Goal: Use online tool/utility: Use online tool/utility

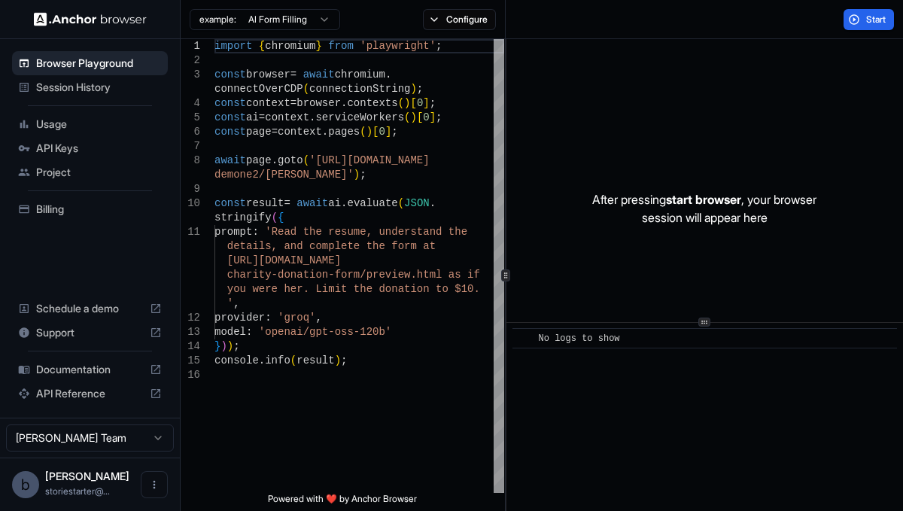
click at [290, 20] on html "Browser Playground Session History Usage API Keys Project Billing Schedule a de…" at bounding box center [451, 255] width 903 height 511
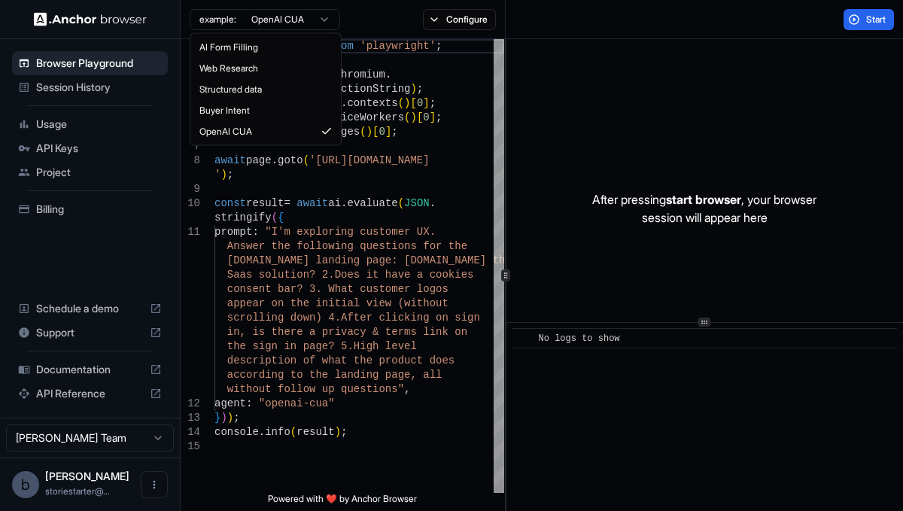
click at [279, 17] on html "Browser Playground Session History Usage API Keys Project Billing Schedule a de…" at bounding box center [451, 255] width 903 height 511
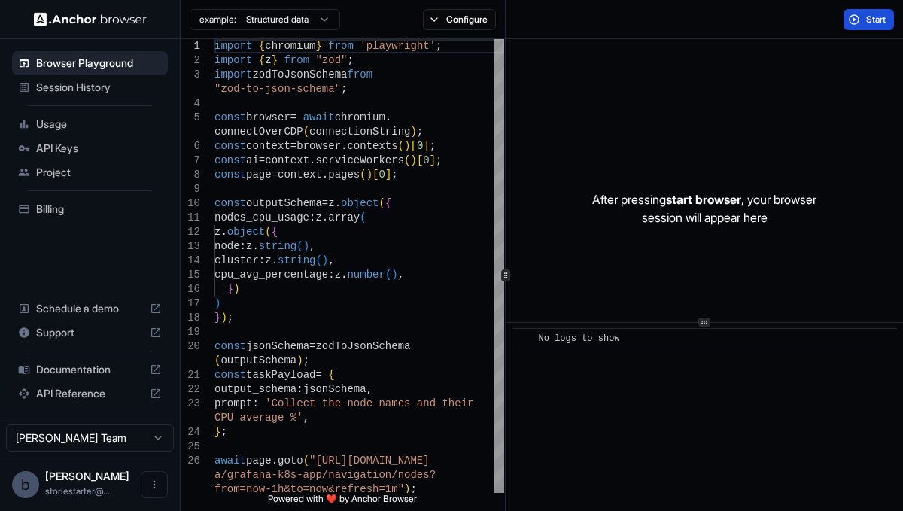
click at [870, 23] on span "Start" at bounding box center [876, 20] width 21 height 12
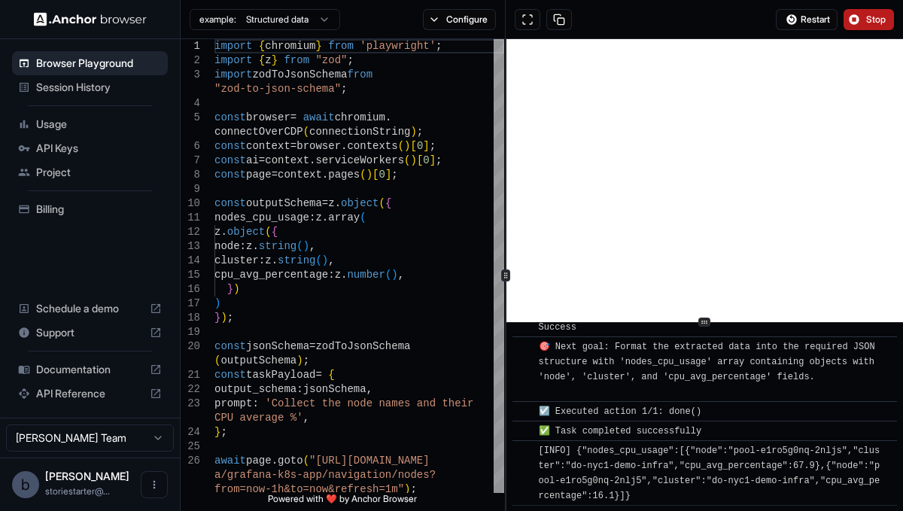
scroll to position [344, 0]
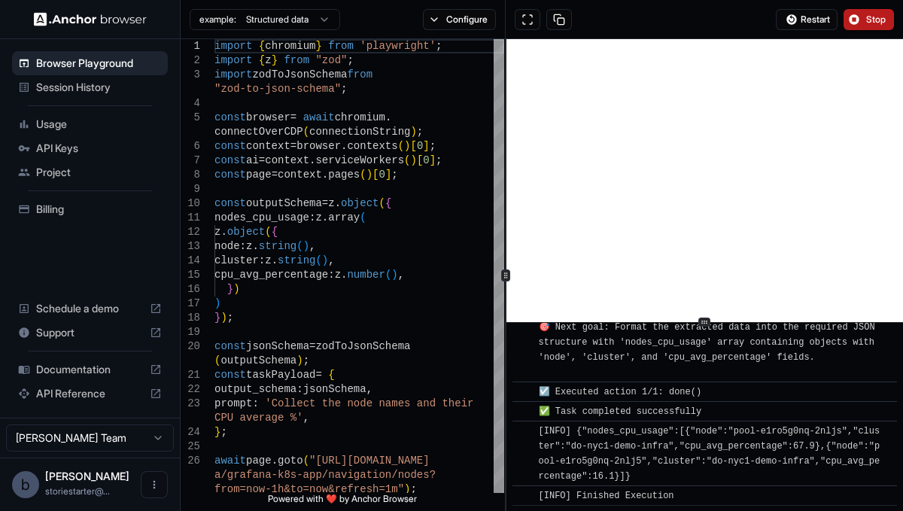
click at [273, 16] on html "Browser Playground Session History Usage API Keys Project Billing Schedule a de…" at bounding box center [451, 255] width 903 height 511
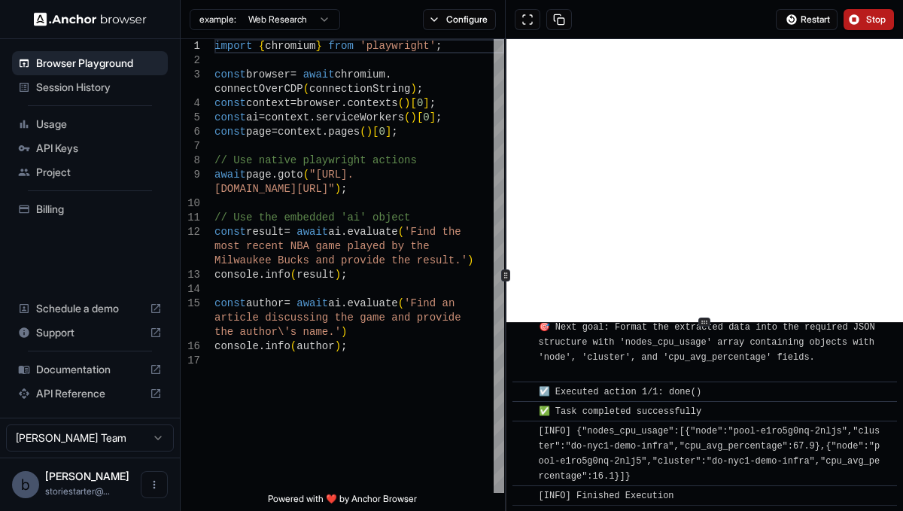
click at [858, 21] on button "Stop" at bounding box center [868, 19] width 50 height 21
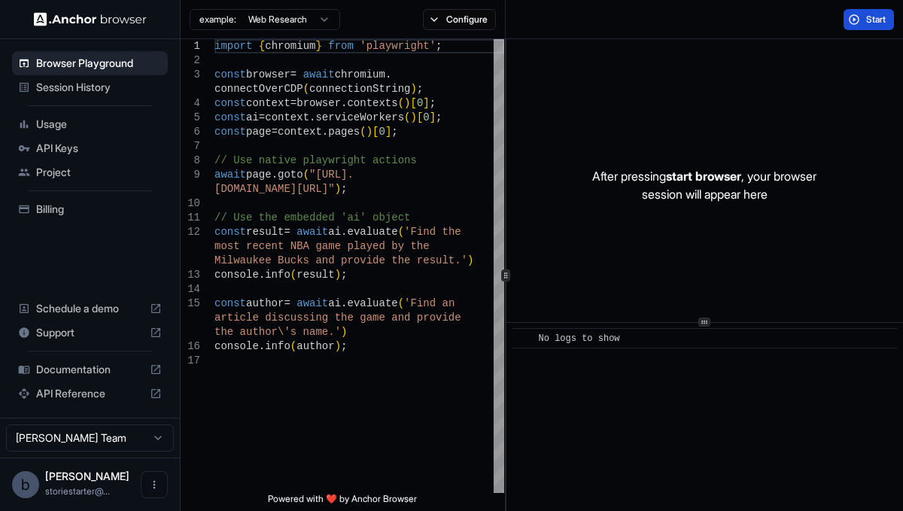
click at [870, 17] on span "Start" at bounding box center [876, 20] width 21 height 12
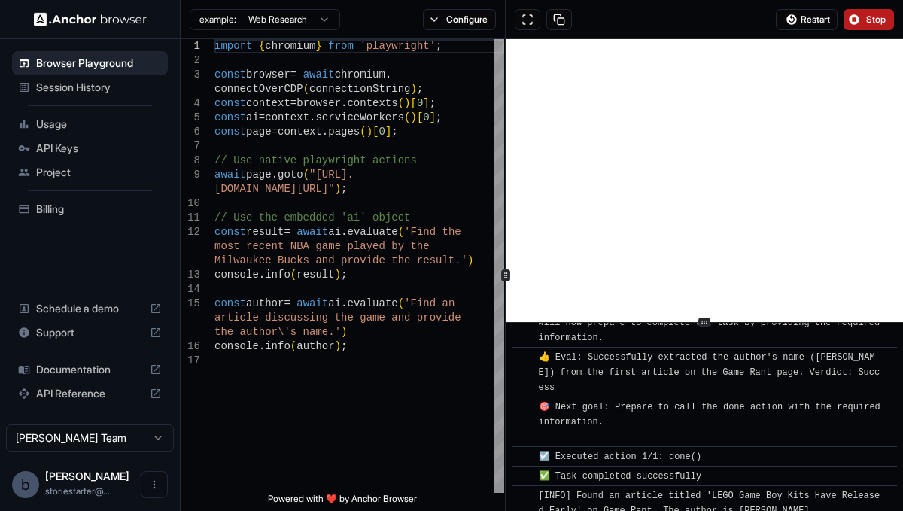
scroll to position [3931, 0]
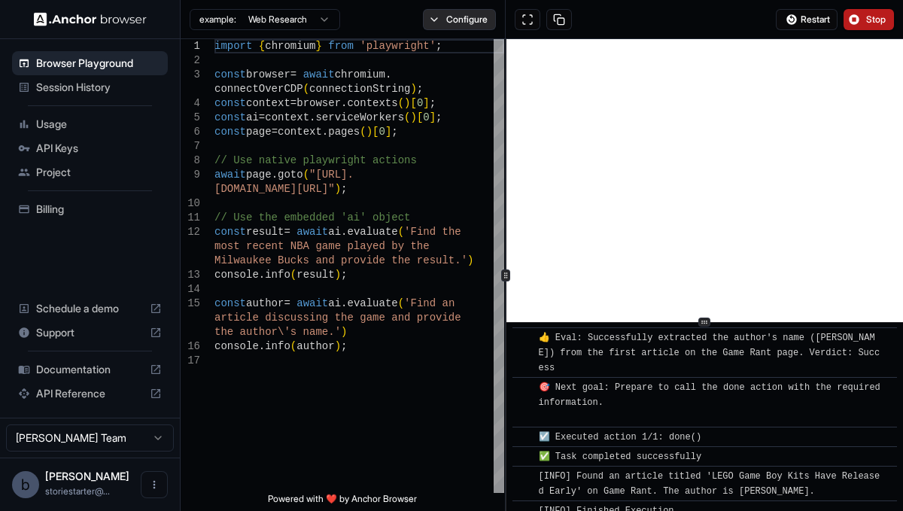
click at [453, 21] on button "Configure" at bounding box center [459, 19] width 73 height 21
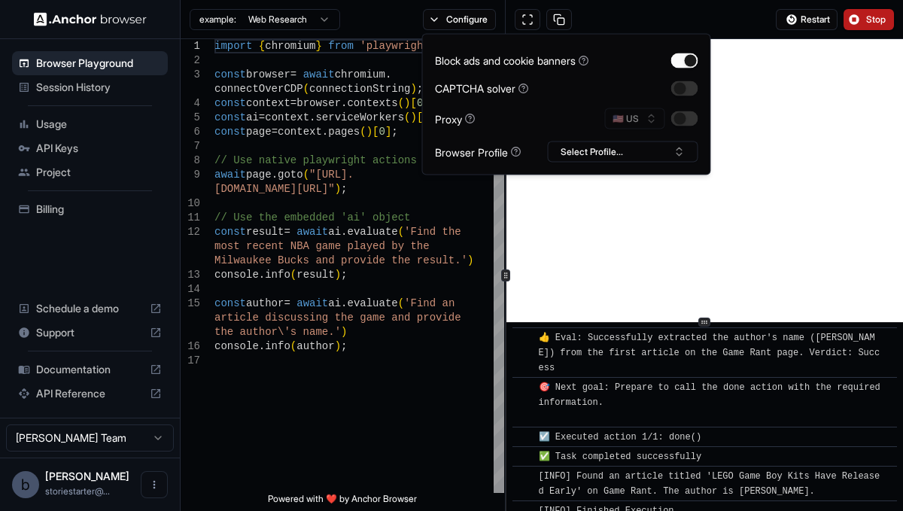
click at [633, 14] on div "Restart Stop" at bounding box center [703, 19] width 397 height 39
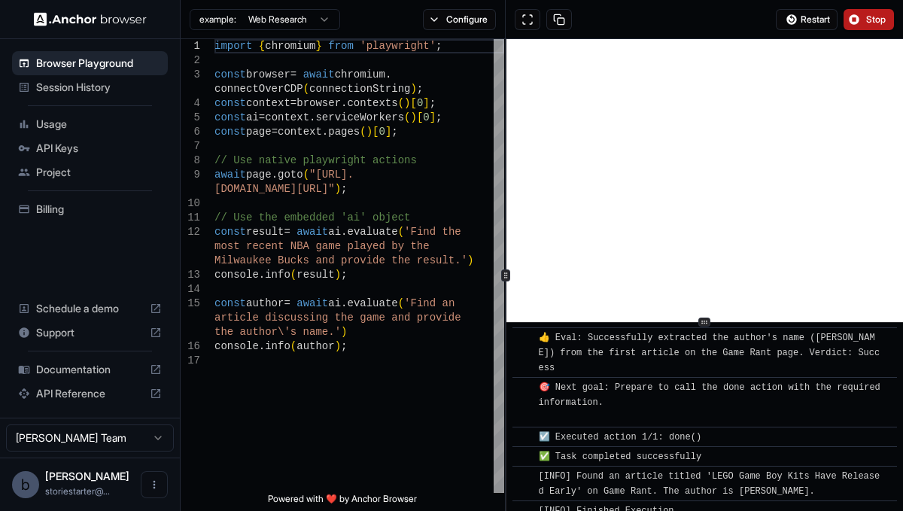
click at [878, 18] on span "Stop" at bounding box center [876, 20] width 21 height 12
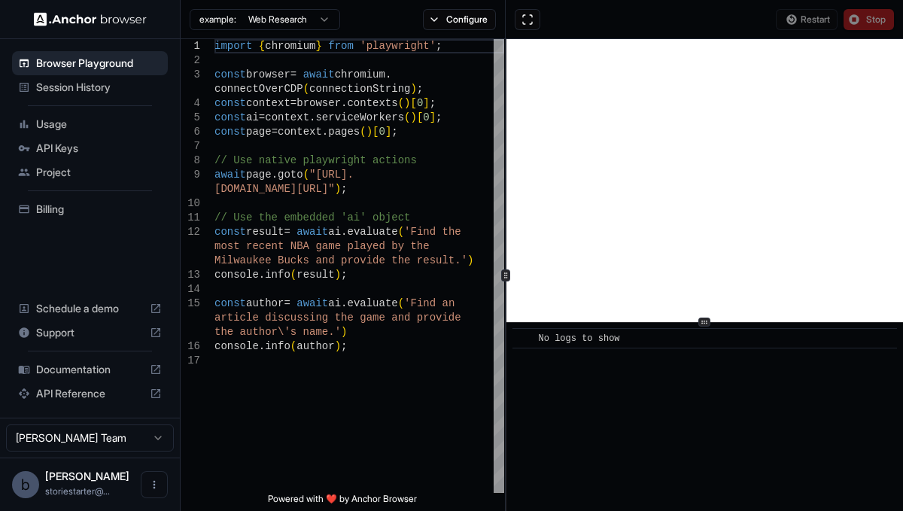
scroll to position [0, 0]
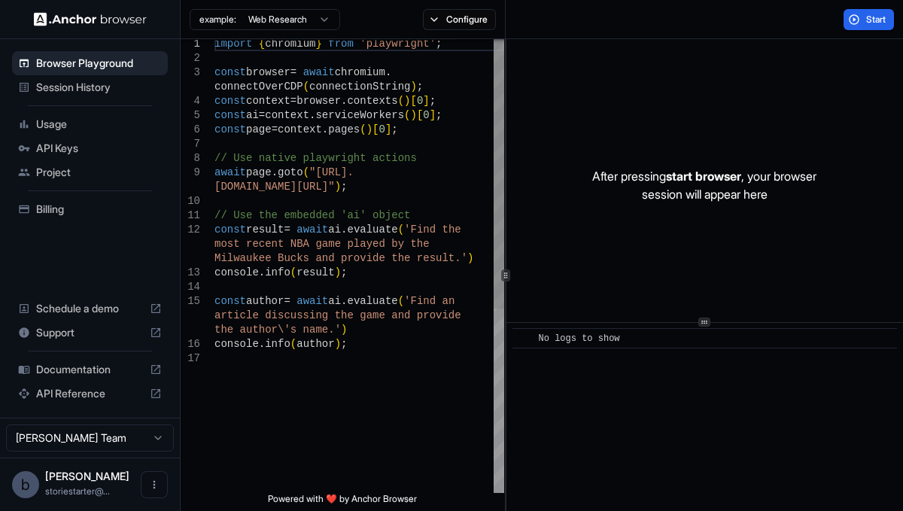
click at [294, 244] on div "import { chromium } from 'playwright' ; const browser = await chromium . connec…" at bounding box center [359, 421] width 290 height 768
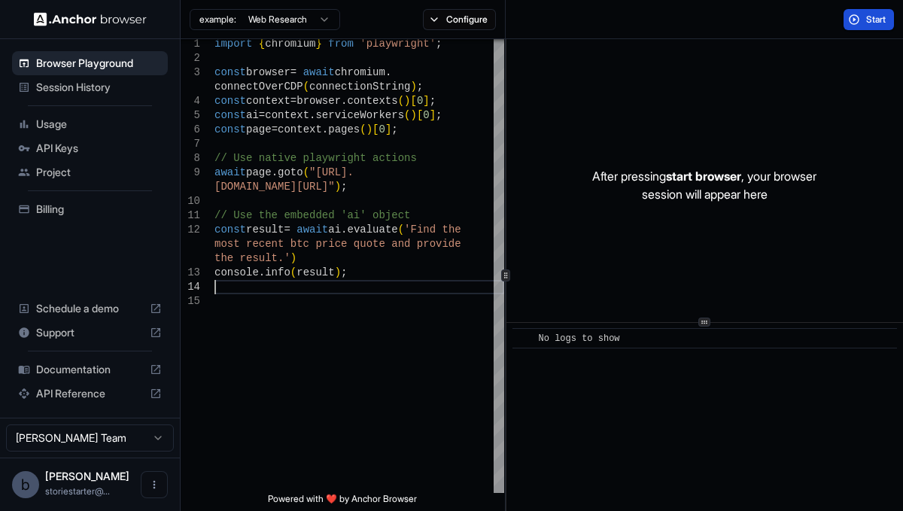
click at [871, 20] on span "Start" at bounding box center [876, 20] width 21 height 12
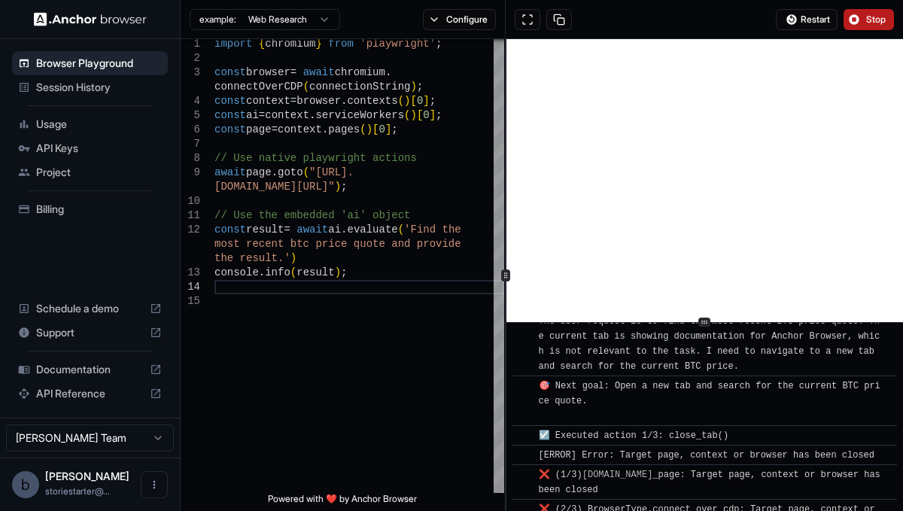
scroll to position [65, 0]
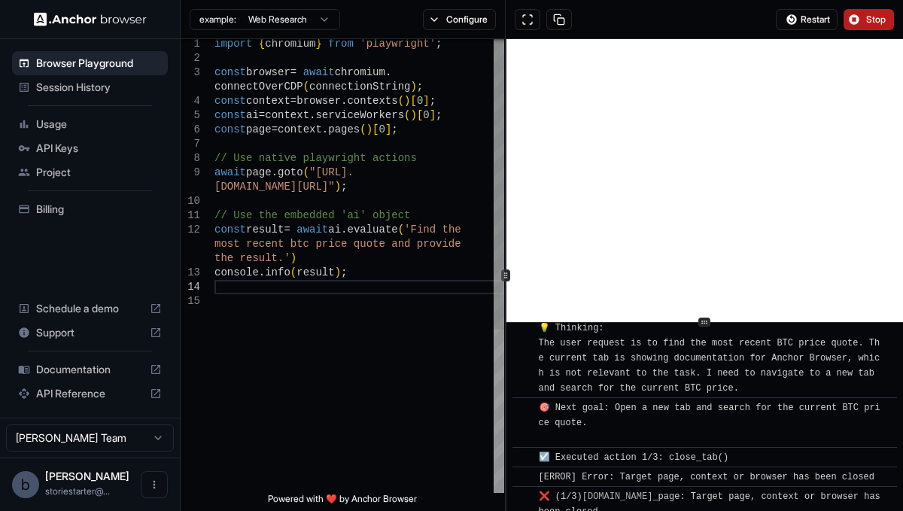
click at [350, 189] on div "import { chromium } from 'playwright' ; const browser = await chromium . connec…" at bounding box center [359, 392] width 290 height 711
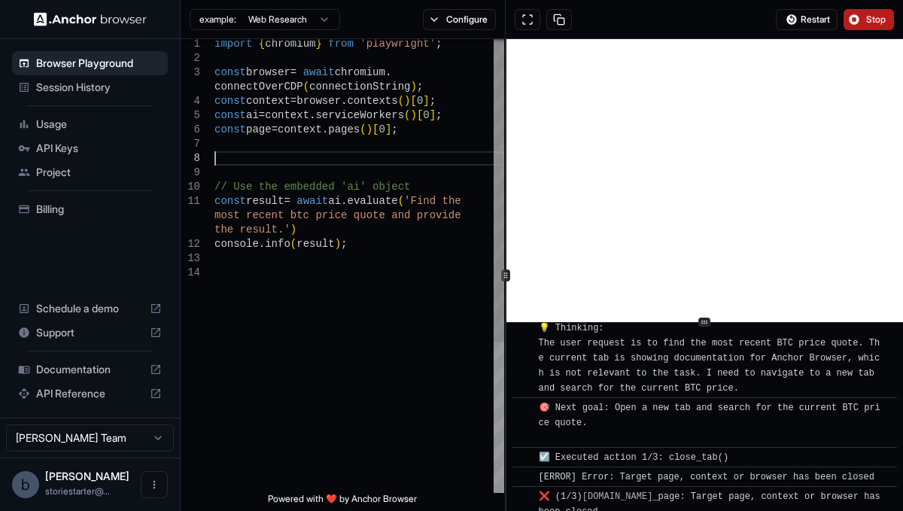
type textarea "**********"
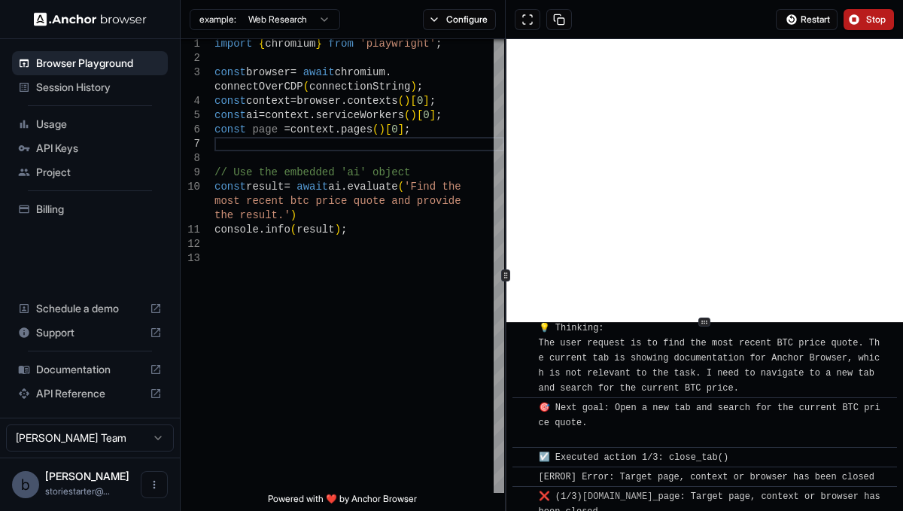
click at [866, 22] on span "Stop" at bounding box center [876, 20] width 21 height 12
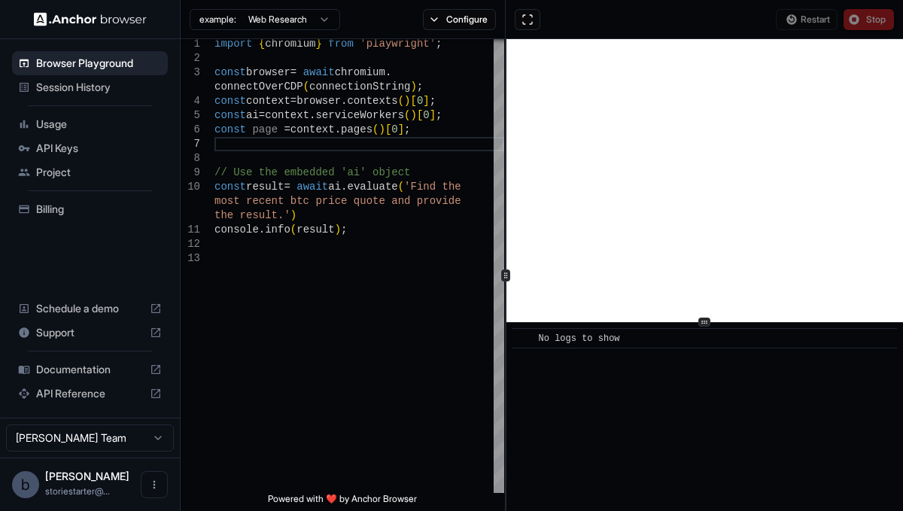
scroll to position [0, 0]
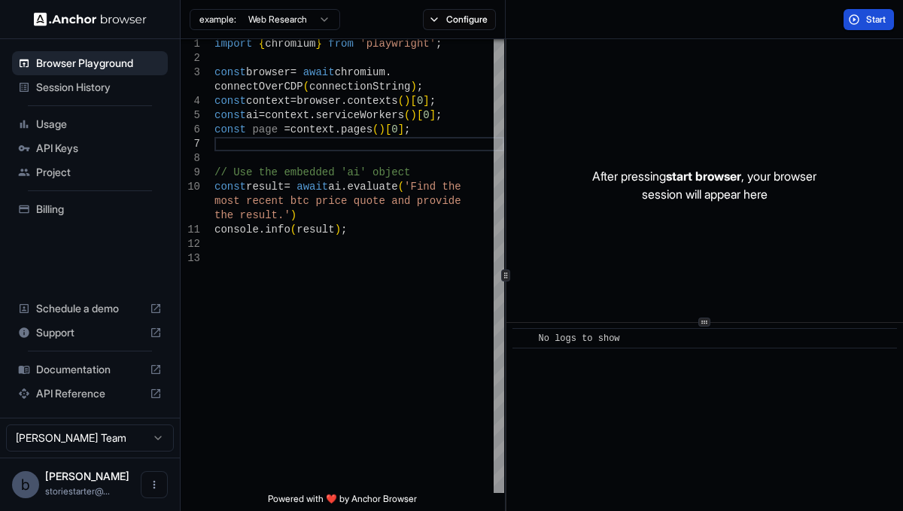
click at [854, 19] on button "Start" at bounding box center [868, 19] width 50 height 21
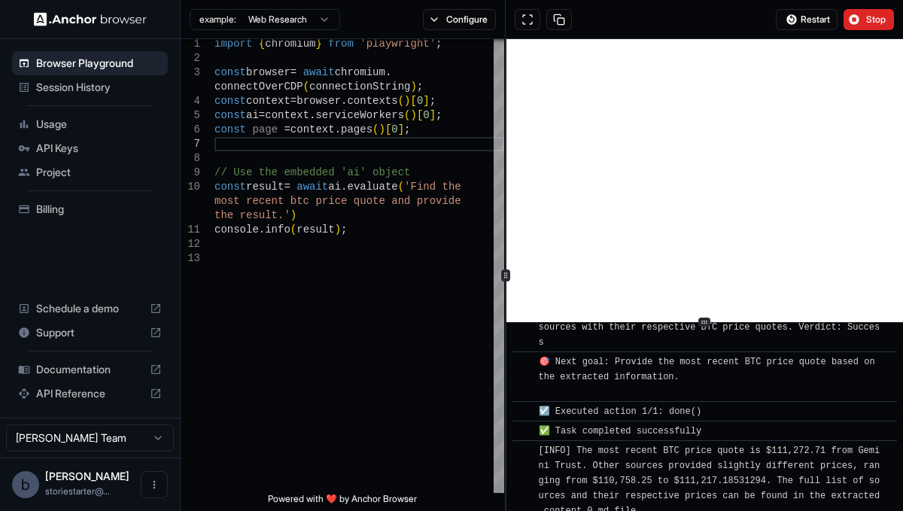
scroll to position [592, 0]
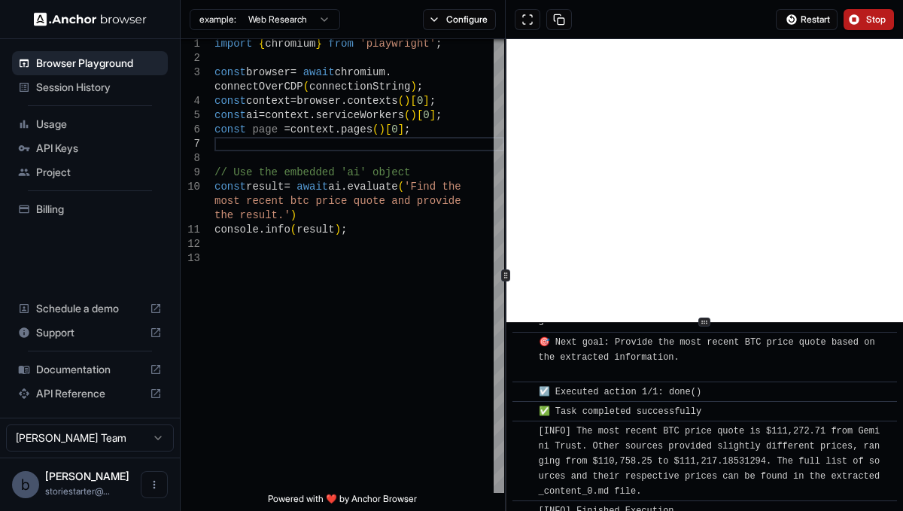
click at [873, 20] on span "Stop" at bounding box center [876, 20] width 21 height 12
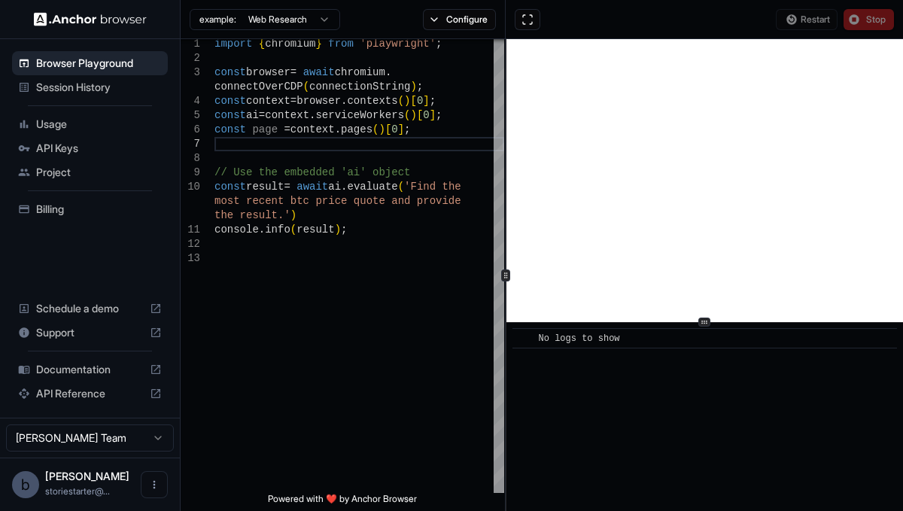
scroll to position [0, 0]
